Goal: Task Accomplishment & Management: Manage account settings

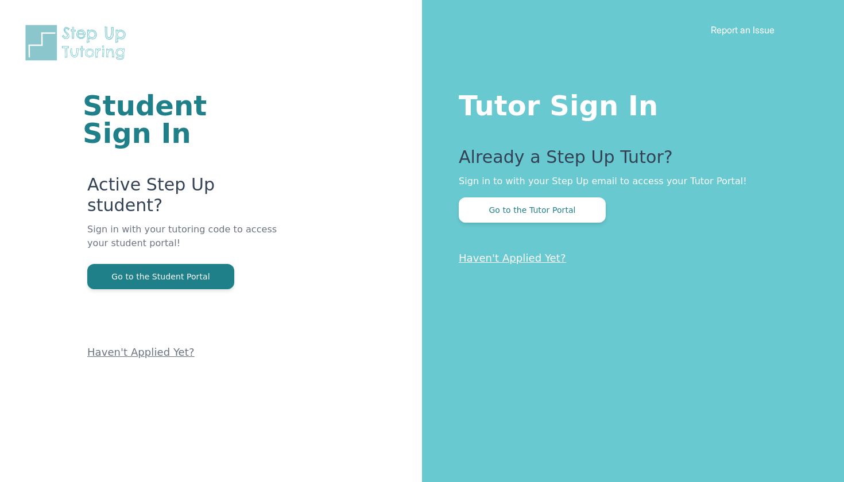
click at [547, 216] on button "Go to the Tutor Portal" at bounding box center [532, 210] width 147 height 25
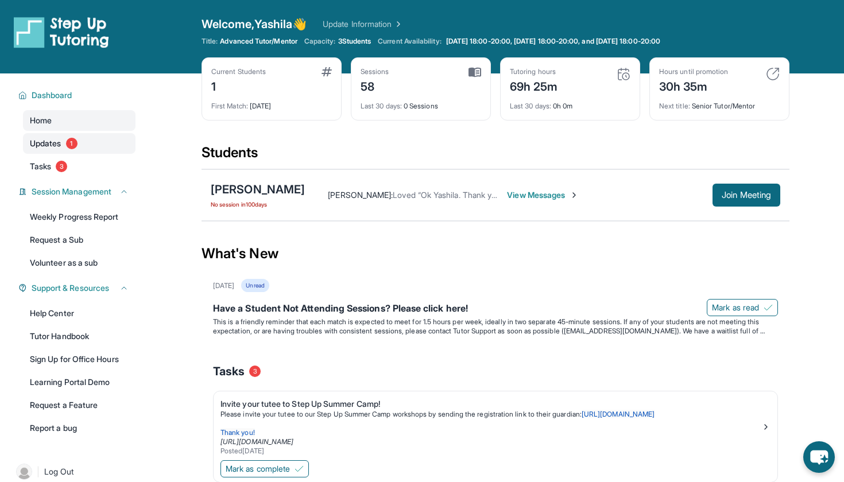
click at [72, 146] on span "1" at bounding box center [71, 143] width 11 height 11
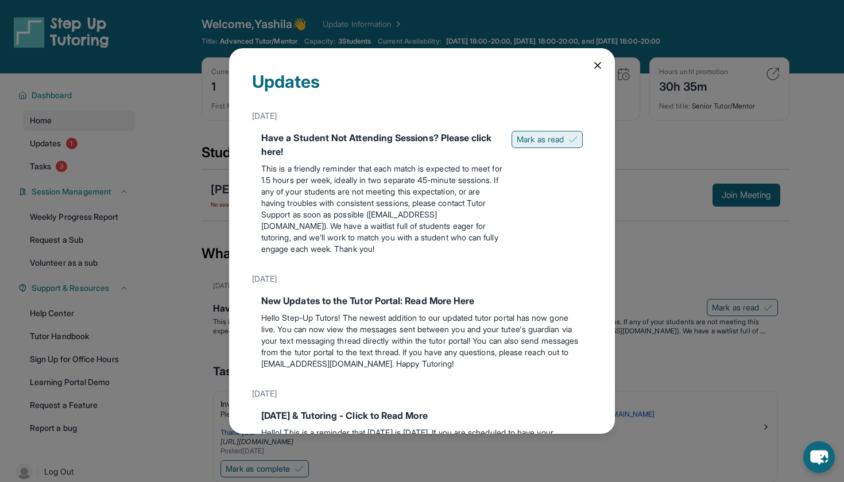
click at [548, 147] on button "Mark as read" at bounding box center [547, 139] width 71 height 17
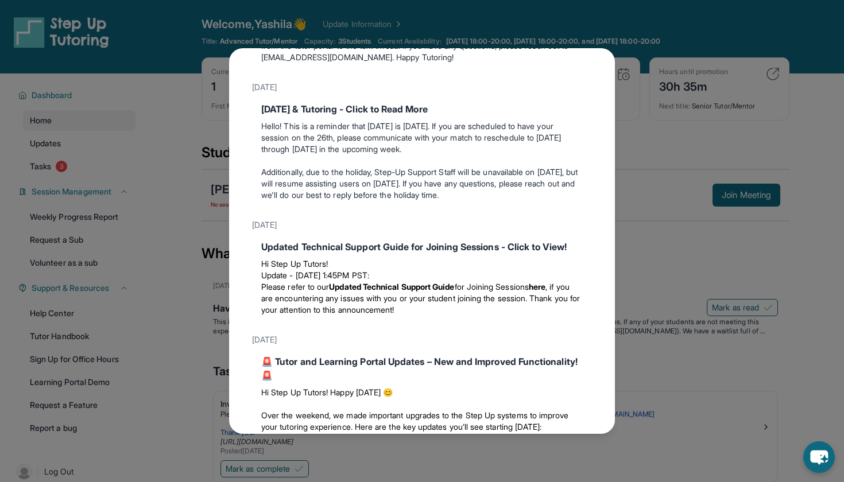
scroll to position [295, 0]
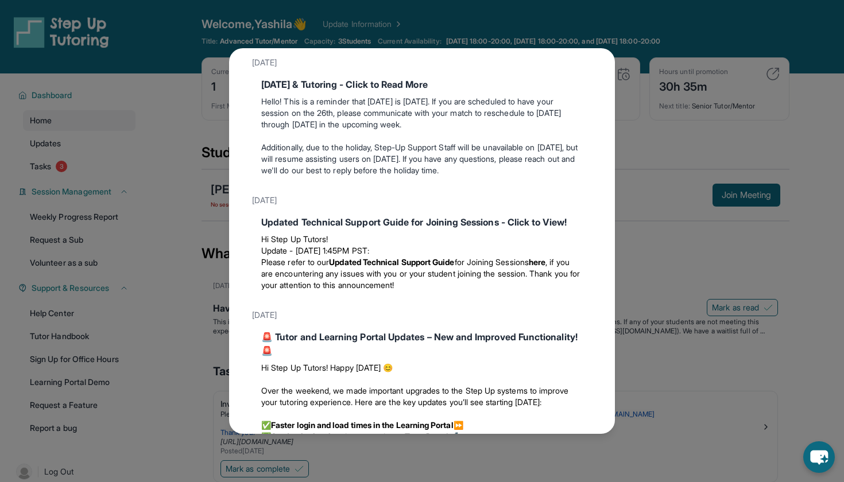
click at [159, 241] on div "Updates June 3rd Have a Student Not Attending Sessions? Please click here! This…" at bounding box center [422, 241] width 844 height 482
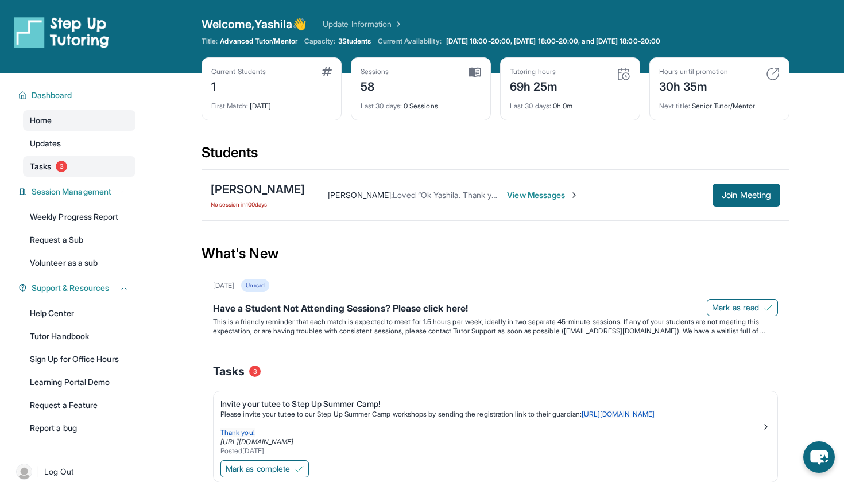
click at [72, 157] on link "Tasks 3" at bounding box center [79, 166] width 113 height 21
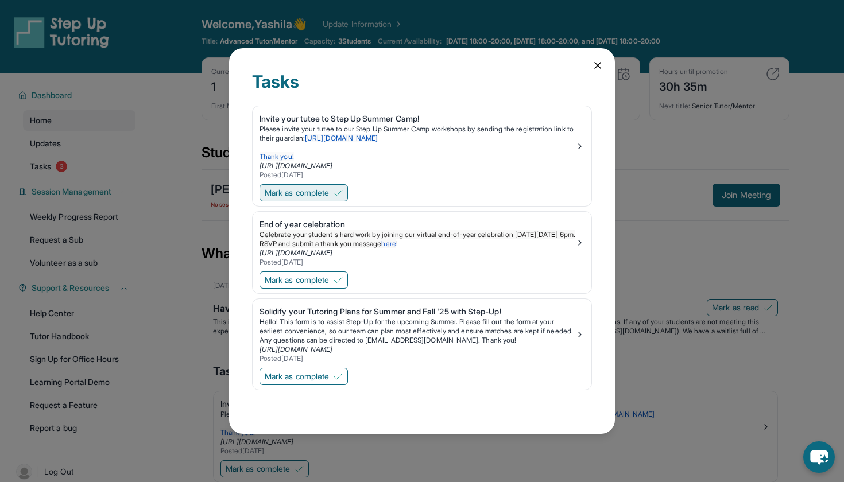
click at [318, 196] on span "Mark as complete" at bounding box center [297, 192] width 64 height 11
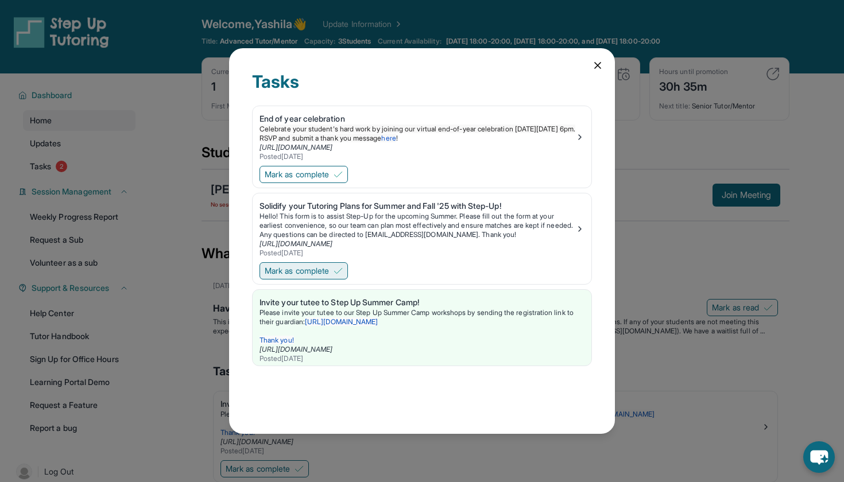
click at [324, 266] on span "Mark as complete" at bounding box center [297, 270] width 64 height 11
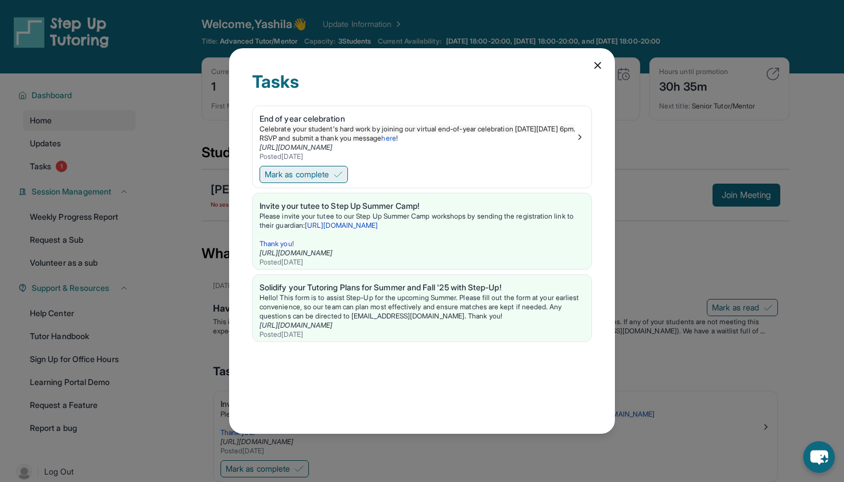
click at [325, 169] on span "Mark as complete" at bounding box center [297, 174] width 64 height 11
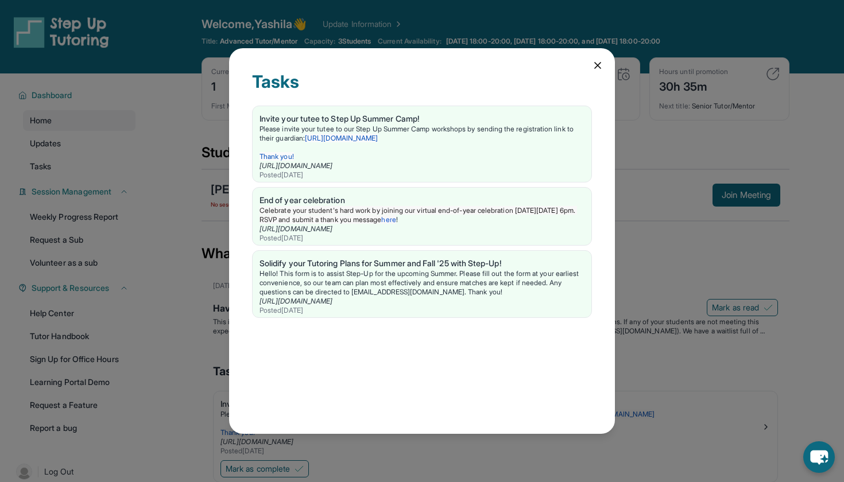
click at [597, 61] on icon at bounding box center [597, 65] width 11 height 11
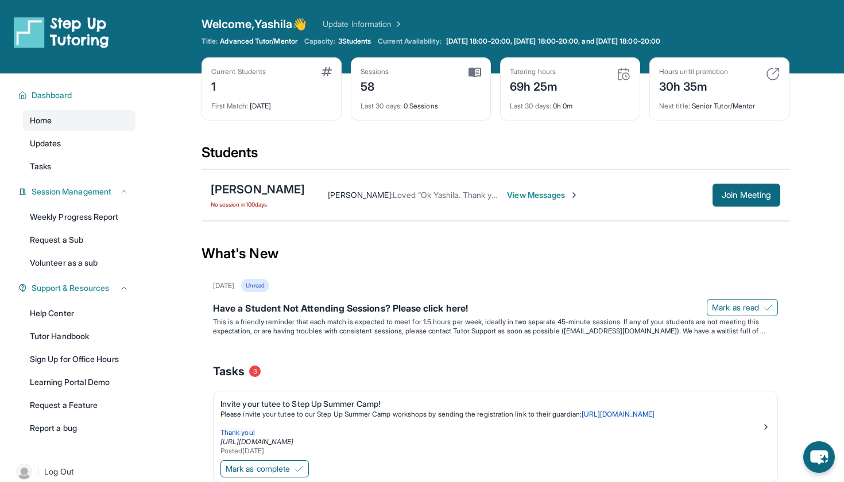
scroll to position [0, 0]
click at [456, 196] on span "Loved “Ok Yashila. Thank you so much 😊”" at bounding box center [471, 195] width 157 height 10
click at [567, 198] on span "View Messages" at bounding box center [543, 195] width 72 height 11
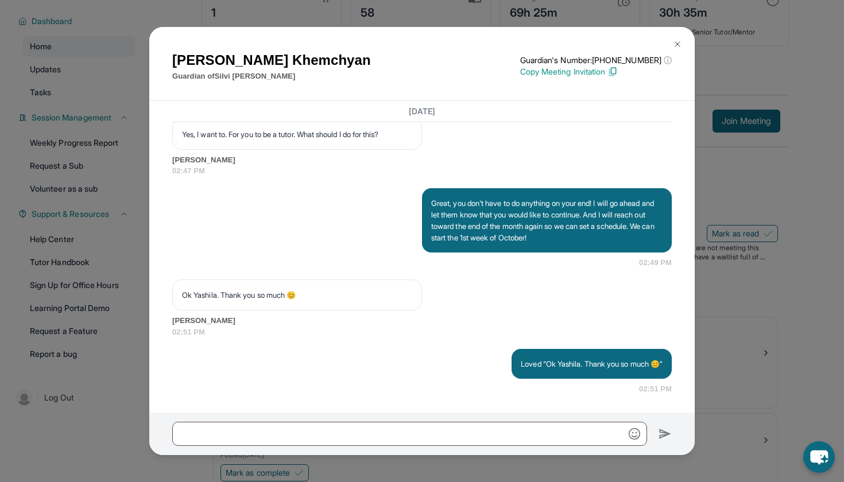
scroll to position [83, 0]
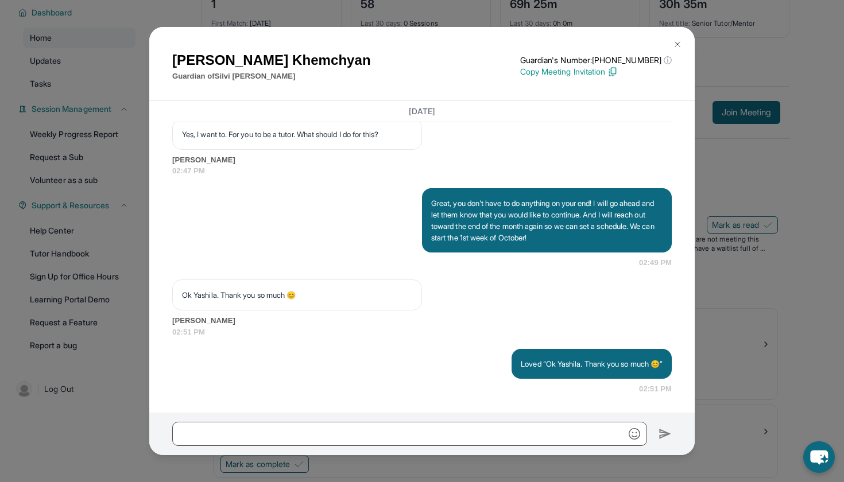
click at [678, 44] on img at bounding box center [677, 44] width 9 height 9
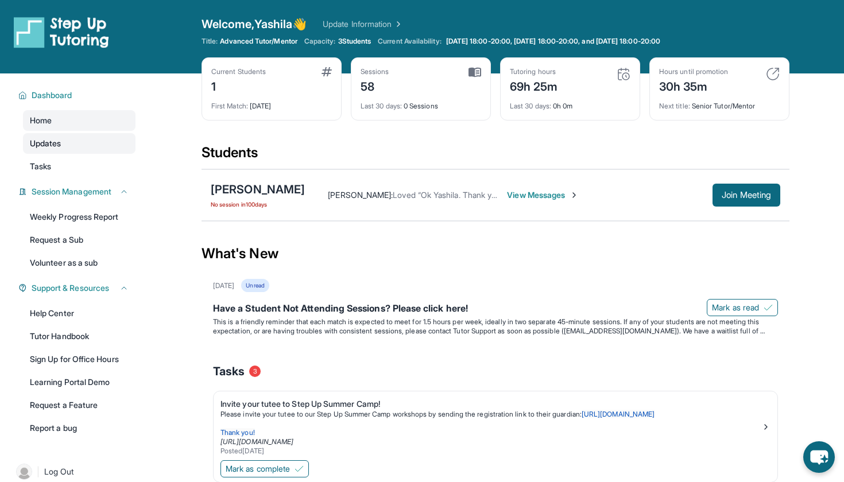
scroll to position [0, 0]
click at [67, 144] on link "Updates" at bounding box center [79, 143] width 113 height 21
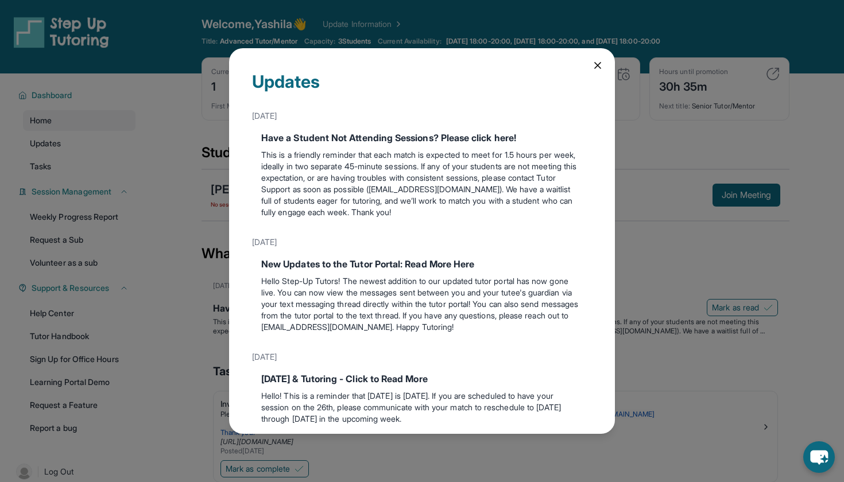
click at [599, 65] on icon at bounding box center [598, 66] width 6 height 6
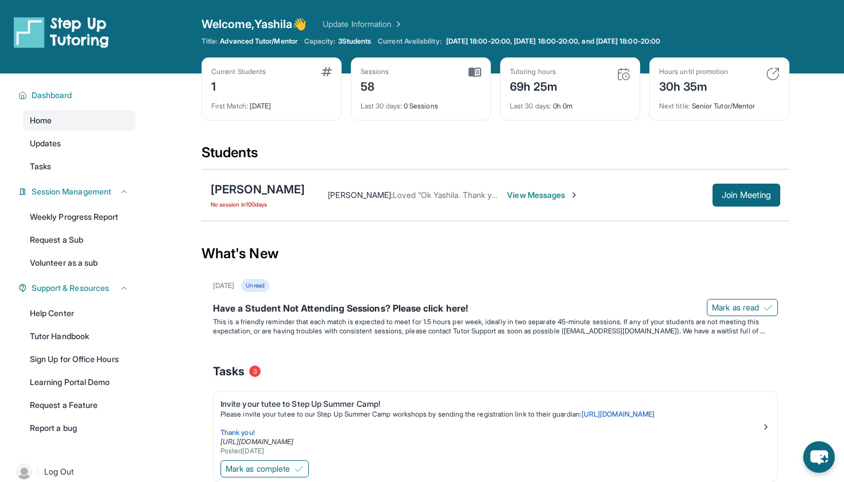
click at [403, 28] on img at bounding box center [397, 23] width 11 height 11
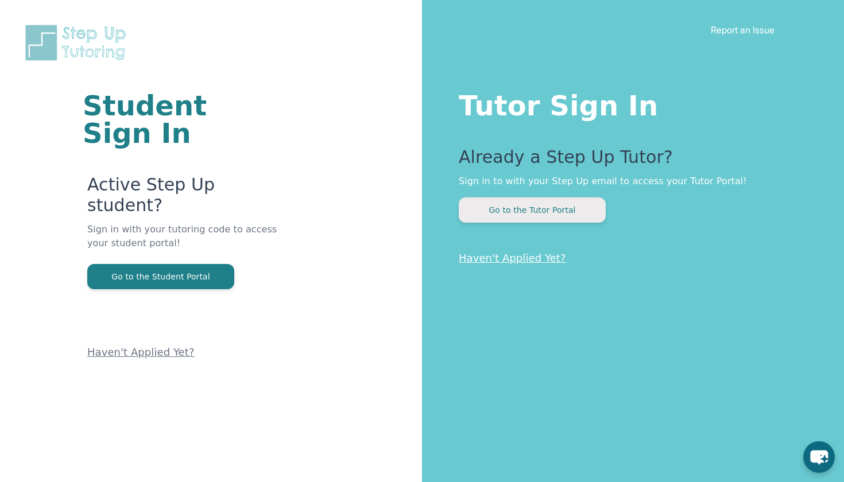
click at [521, 218] on button "Go to the Tutor Portal" at bounding box center [532, 210] width 147 height 25
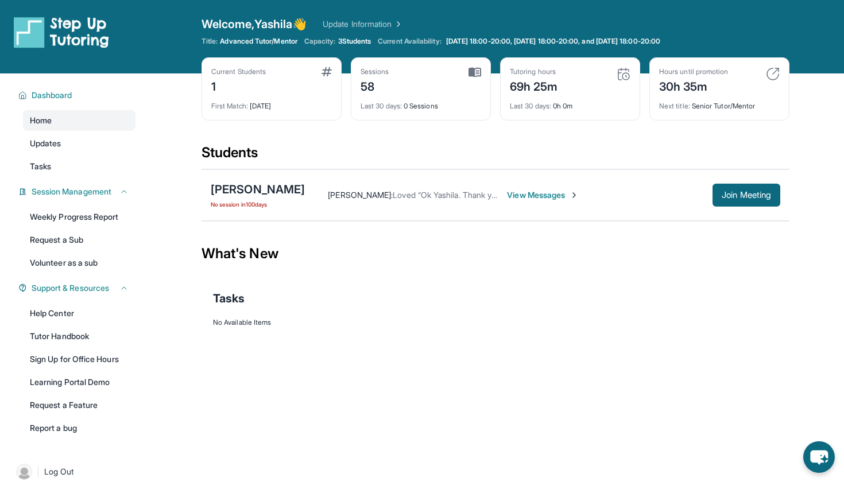
click at [430, 40] on span "Current Availability:" at bounding box center [409, 41] width 63 height 9
click at [500, 40] on span "[DATE] 18:00-20:00, [DATE] 18:00-20:00, and [DATE] 18:00-20:00" at bounding box center [553, 41] width 214 height 9
click at [677, 42] on link "[DATE] 18:00-20:00, [DATE] 18:00-20:00, and [DATE] 18:00-20:00" at bounding box center [560, 41] width 233 height 9
